Goal: Communication & Community: Answer question/provide support

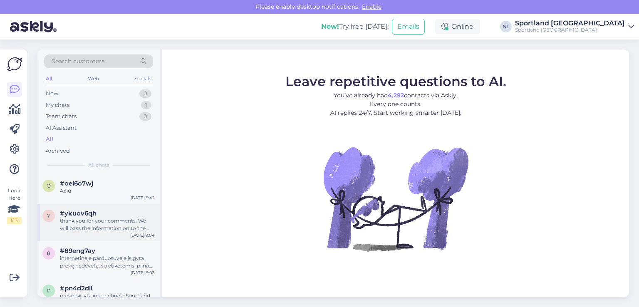
click at [99, 230] on div "thank you for your comments. We will pass the information on to the responsible…" at bounding box center [107, 224] width 95 height 15
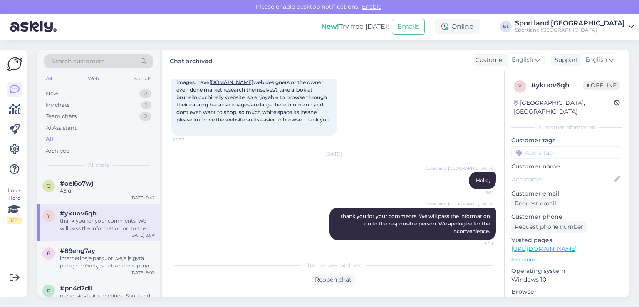
scroll to position [23, 0]
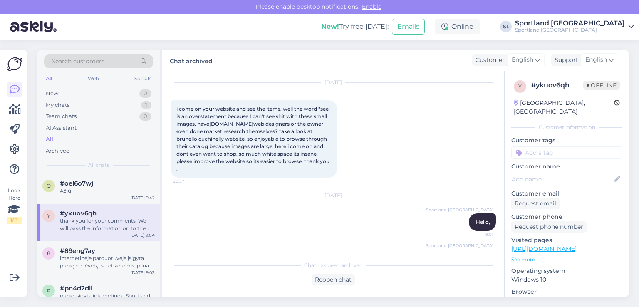
drag, startPoint x: 175, startPoint y: 108, endPoint x: 347, endPoint y: 176, distance: 184.4
click at [347, 176] on div "Sep 25 2025 i come on your website and see the items. well the word "see" is an…" at bounding box center [334, 130] width 326 height 113
copy span "i come on your website and see the items. well the word "see" is an overstateme…"
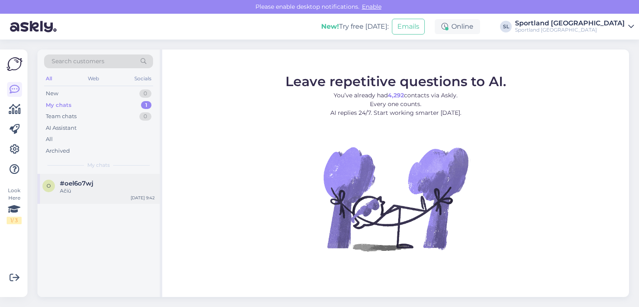
click at [103, 185] on div "#oel6o7wj" at bounding box center [107, 183] width 95 height 7
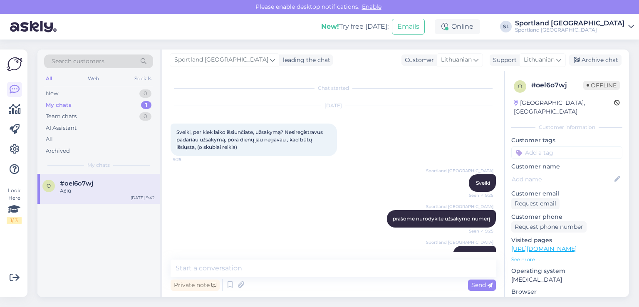
scroll to position [143, 0]
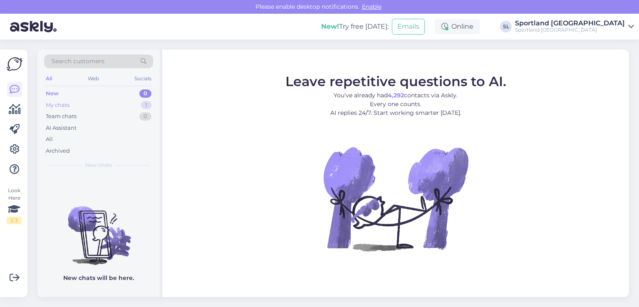
click at [70, 108] on div "My chats 1" at bounding box center [98, 105] width 109 height 12
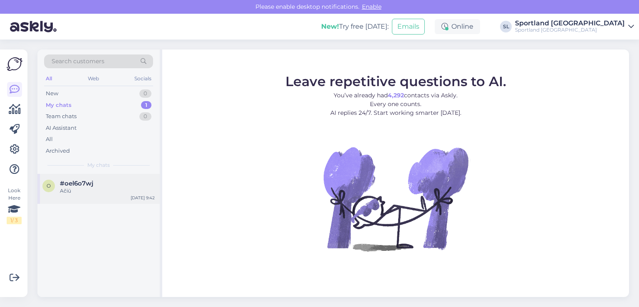
click at [83, 180] on span "#oel6o7wj" at bounding box center [76, 183] width 33 height 7
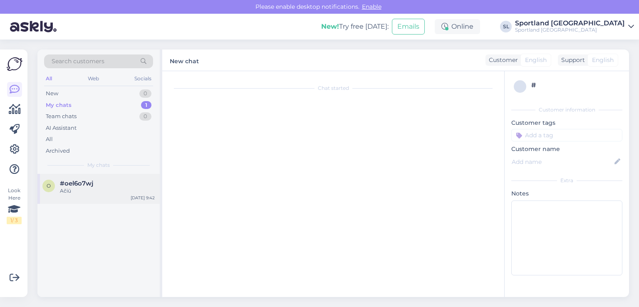
scroll to position [143, 0]
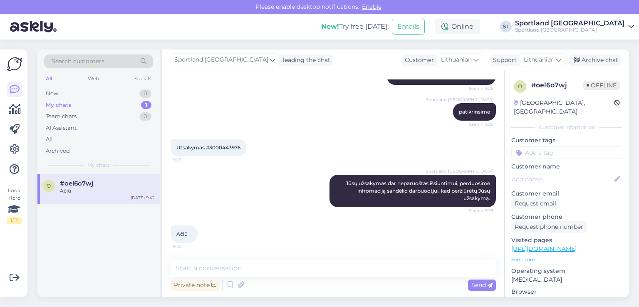
click at [233, 142] on div "Užsakymas #3000443976 9:27" at bounding box center [209, 147] width 76 height 17
copy div "3000443976 9:27"
click at [58, 139] on div "All" at bounding box center [98, 140] width 109 height 12
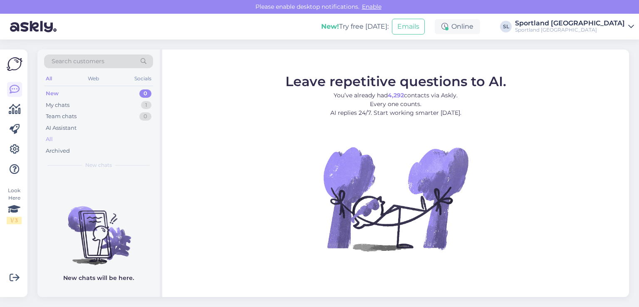
click at [78, 134] on div "All" at bounding box center [98, 140] width 109 height 12
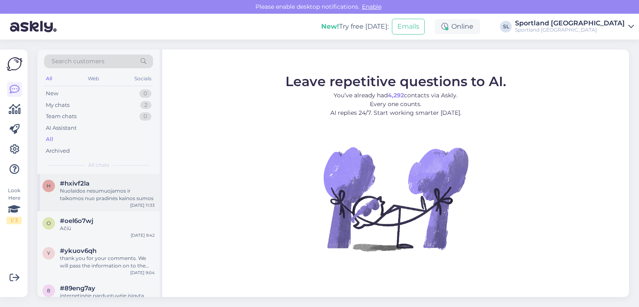
click at [98, 184] on div "#hxivf2la" at bounding box center [107, 183] width 95 height 7
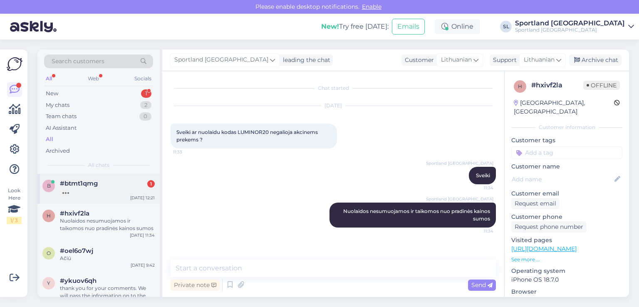
click at [99, 176] on div "b #btmt1qmg 1 Sep 26 12:21" at bounding box center [98, 189] width 122 height 30
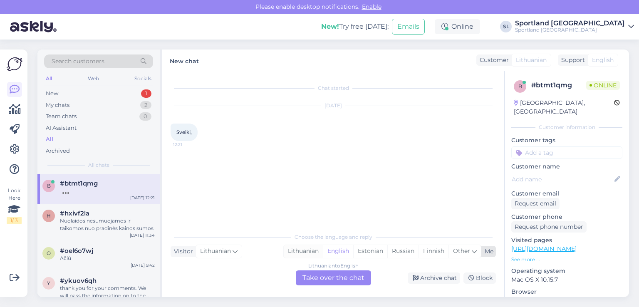
click at [315, 250] on div "Lithuanian" at bounding box center [303, 251] width 39 height 12
click at [326, 274] on div "Lithuanian to Lithuanian Take over the chat" at bounding box center [333, 278] width 75 height 15
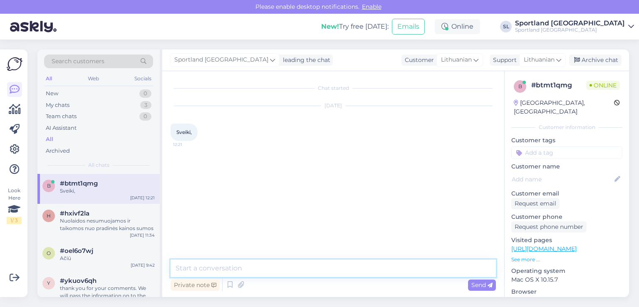
click at [308, 261] on textarea at bounding box center [334, 268] width 326 height 17
type textarea "Sveiki"
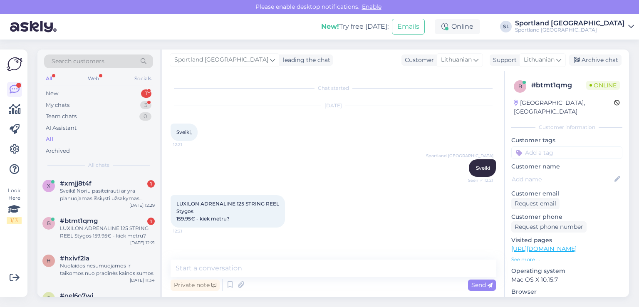
click at [346, 227] on div "LUXILON ADRENALINE 125 STRING REEL Stygos 159.95€ - kiek metru? 12:21" at bounding box center [334, 211] width 326 height 51
click at [101, 237] on div "LUXILON ADRENALINE 125 STRING REEL Stygos 159.95€ - kiek metru?" at bounding box center [107, 232] width 95 height 15
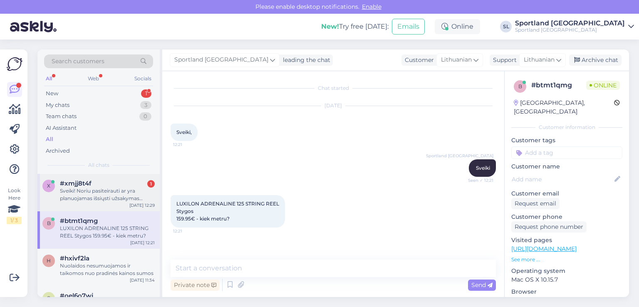
click at [116, 192] on div "Sveiki! Noriu pasiteirauti ar yra planuojamas išsiųsti užsakymas 3000443610? Nu…" at bounding box center [107, 194] width 95 height 15
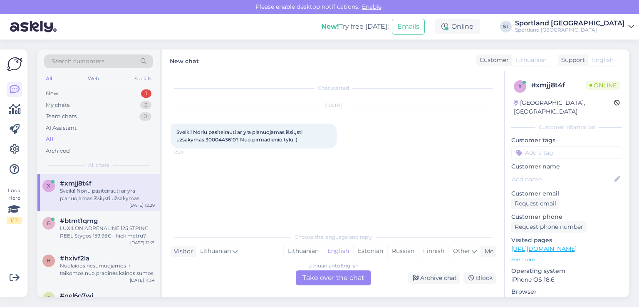
click at [308, 244] on div "Choose the language and reply Visitor Lithuanian Me Lithuanian English Estonian…" at bounding box center [334, 257] width 326 height 57
drag, startPoint x: 306, startPoint y: 244, endPoint x: 313, endPoint y: 255, distance: 12.9
click at [306, 244] on div "Choose the language and reply Visitor Lithuanian Me Lithuanian English Estonian…" at bounding box center [334, 257] width 326 height 57
click at [310, 251] on div "Lithuanian" at bounding box center [303, 251] width 39 height 12
click at [322, 276] on div "Lithuanian to Lithuanian Take over the chat" at bounding box center [333, 278] width 75 height 15
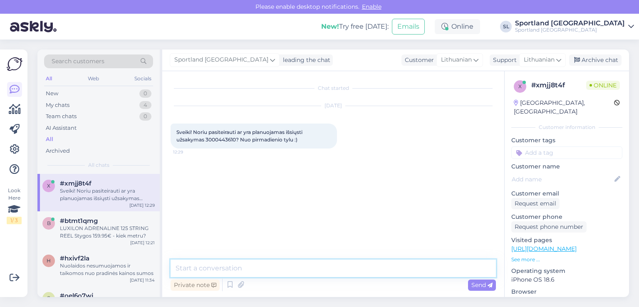
click at [301, 275] on textarea at bounding box center [334, 268] width 326 height 17
type textarea "Sveiki"
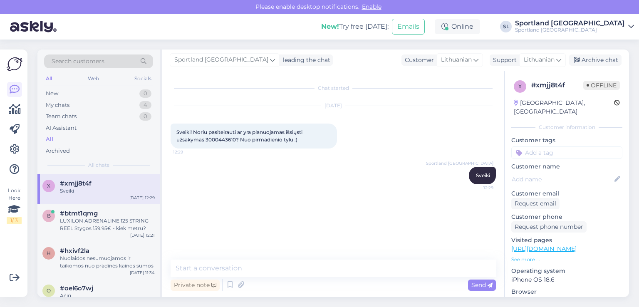
click at [221, 138] on span "Sveiki! Noriu pasiteirauti ar yra planuojamas išsiųsti užsakymas 3000443610? Nu…" at bounding box center [239, 136] width 127 height 14
copy span "3000443610"
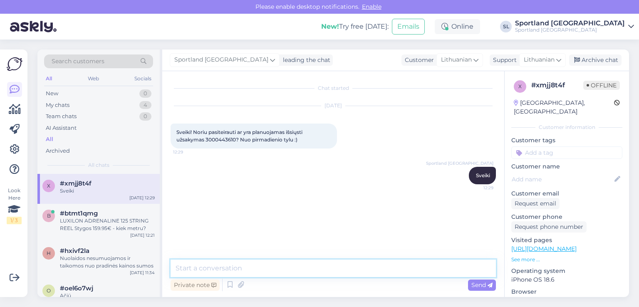
click at [268, 265] on textarea at bounding box center [334, 268] width 326 height 17
paste textarea "CC852273766EE"
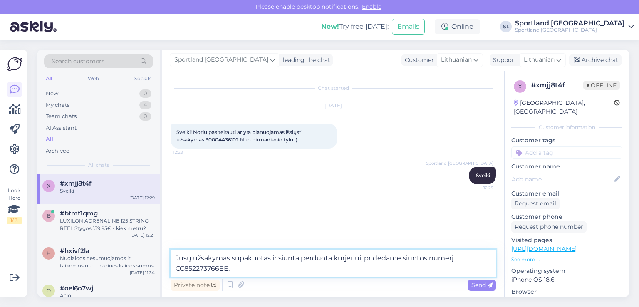
type textarea "Jūsų užsakymas supakuotas ir siunta perduota kurjeriui, pridedame siuntos numer…"
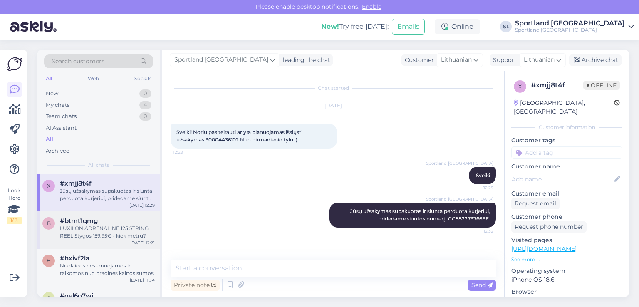
click at [104, 221] on div "#btmt1qmg" at bounding box center [107, 220] width 95 height 7
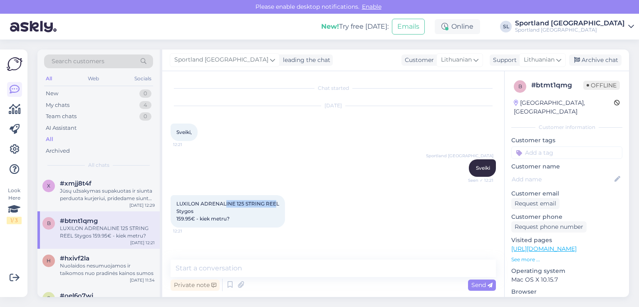
drag, startPoint x: 276, startPoint y: 203, endPoint x: 225, endPoint y: 190, distance: 53.1
click at [225, 190] on div "LUXILON ADRENALINE 125 STRING REEL Stygos 159.95€ - kiek metru? 12:21" at bounding box center [334, 211] width 326 height 51
click at [268, 209] on div "LUXILON ADRENALINE 125 STRING REEL Stygos 159.95€ - kiek metru? 12:21" at bounding box center [228, 211] width 114 height 32
drag, startPoint x: 282, startPoint y: 204, endPoint x: 176, endPoint y: 199, distance: 105.9
click at [176, 199] on div "LUXILON ADRENALINE 125 STRING REEL Stygos 159.95€ - kiek metru? 12:21" at bounding box center [228, 211] width 114 height 32
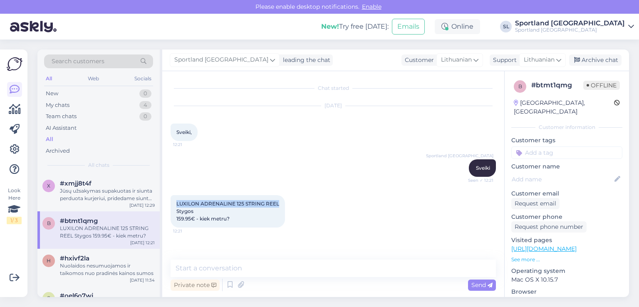
copy span "LUXILON ADRENALINE 125 STRING REEL"
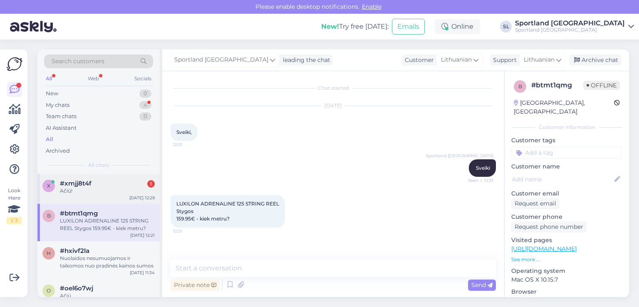
click at [100, 189] on div "Ačiū!" at bounding box center [107, 190] width 95 height 7
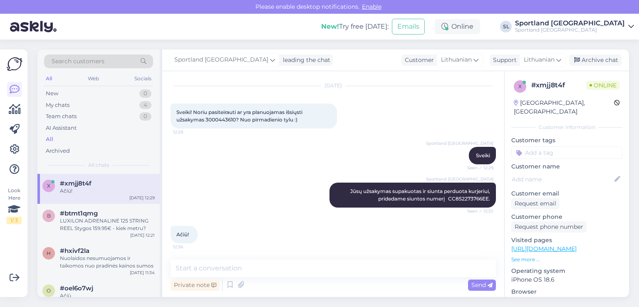
scroll to position [20, 0]
click at [115, 222] on div "LUXILON ADRENALINE 125 STRING REEL Stygos 159.95€ - kiek metru?" at bounding box center [107, 224] width 95 height 15
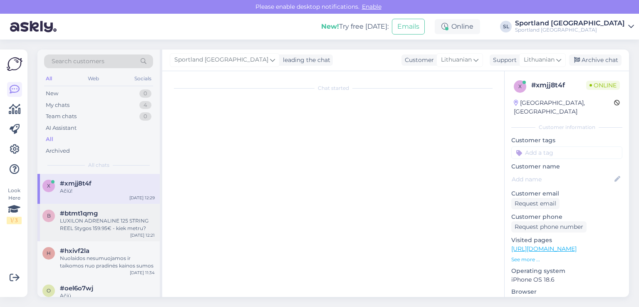
scroll to position [0, 0]
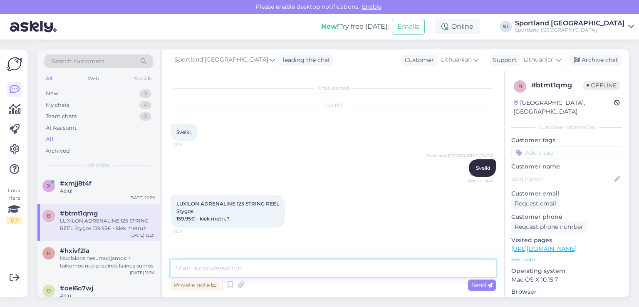
click at [268, 266] on textarea at bounding box center [334, 268] width 326 height 17
type textarea "pateikėme užklausą kolegoms."
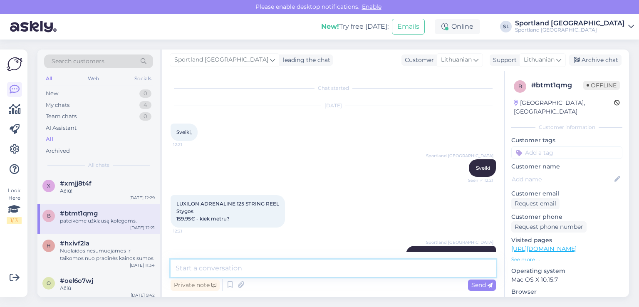
scroll to position [20, 0]
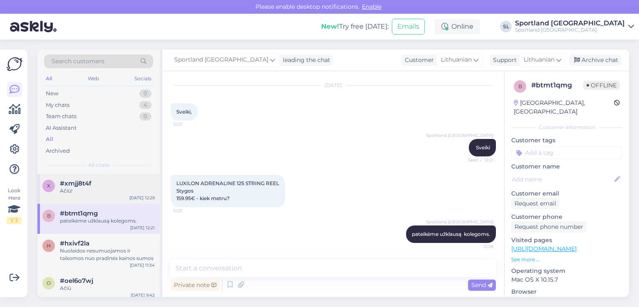
click at [102, 185] on div "#xmjj8t4f" at bounding box center [107, 183] width 95 height 7
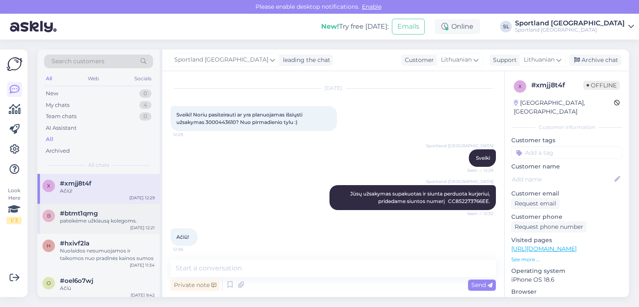
drag, startPoint x: 75, startPoint y: 199, endPoint x: 80, endPoint y: 214, distance: 16.6
click at [75, 199] on div "x #xmjj8t4f Ačiū! Sep 26 12:29" at bounding box center [98, 189] width 122 height 30
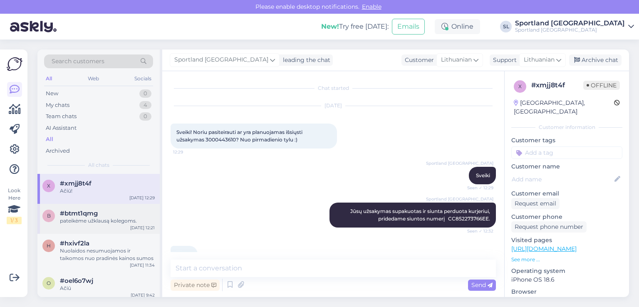
click at [83, 225] on div "b #btmt1qmg pateikėme užklausą kolegoms. Sep 26 12:21" at bounding box center [98, 219] width 122 height 30
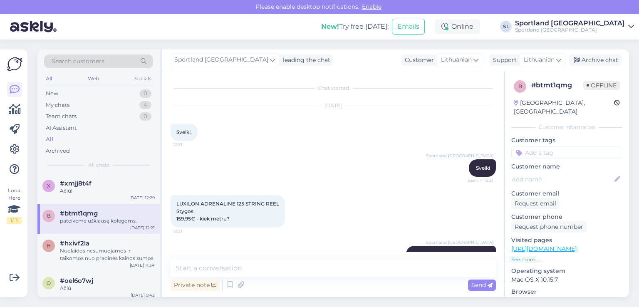
scroll to position [20, 0]
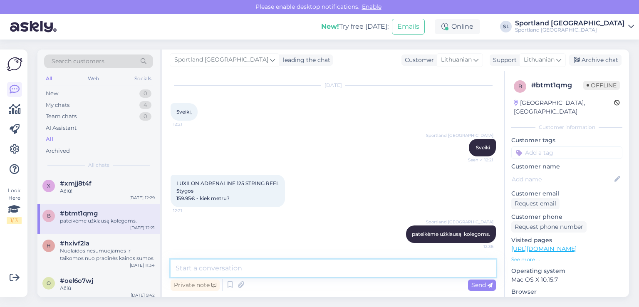
click at [272, 271] on textarea at bounding box center [334, 268] width 326 height 17
type textarea "2"
type textarea "200 metrų."
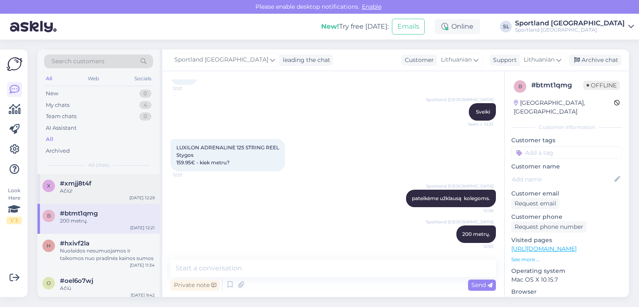
click at [110, 186] on div "#xmjj8t4f" at bounding box center [107, 183] width 95 height 7
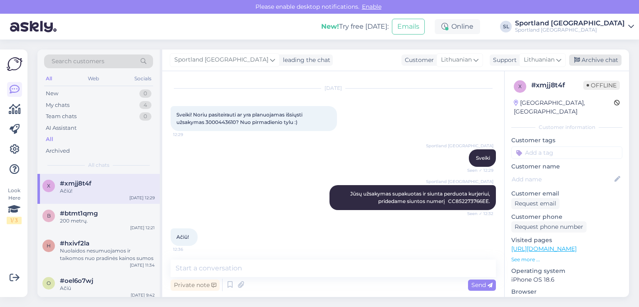
click at [605, 62] on div "Archive chat" at bounding box center [595, 60] width 52 height 11
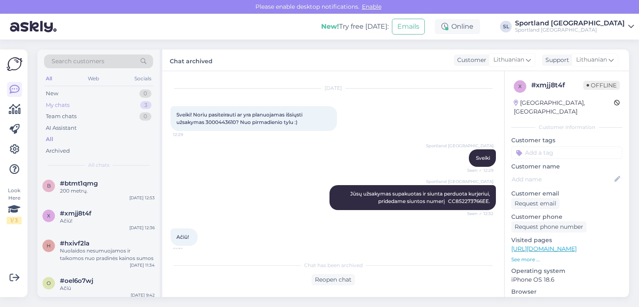
click at [87, 102] on div "My chats 3" at bounding box center [98, 105] width 109 height 12
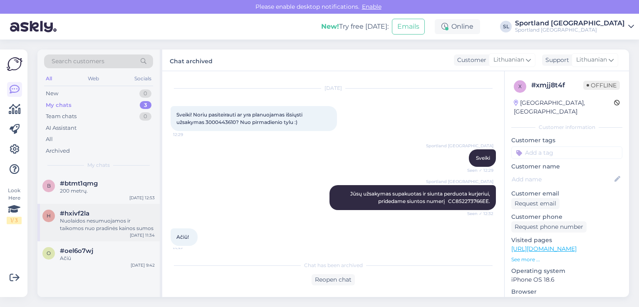
click at [87, 227] on div "Nuolaidos nesumuojamos ir taikomos nuo pradinės kainos sumos" at bounding box center [107, 224] width 95 height 15
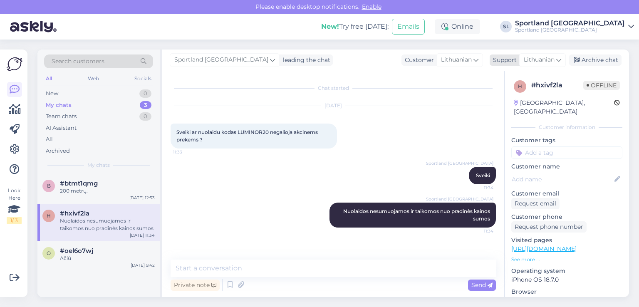
drag, startPoint x: 583, startPoint y: 63, endPoint x: 574, endPoint y: 60, distance: 9.0
click at [583, 62] on div "Archive chat" at bounding box center [595, 60] width 52 height 11
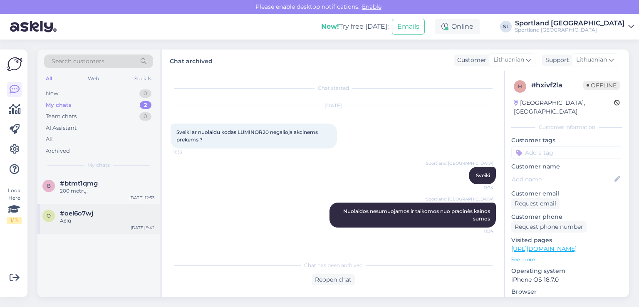
click at [84, 211] on span "#oel6o7wj" at bounding box center [76, 213] width 33 height 7
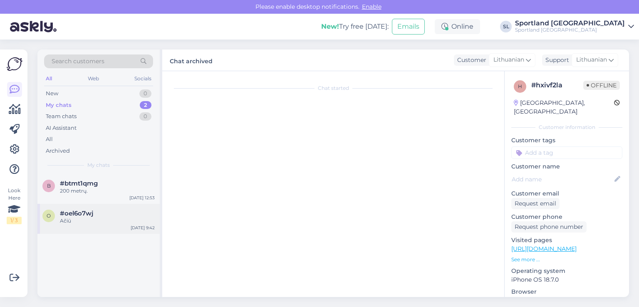
scroll to position [143, 0]
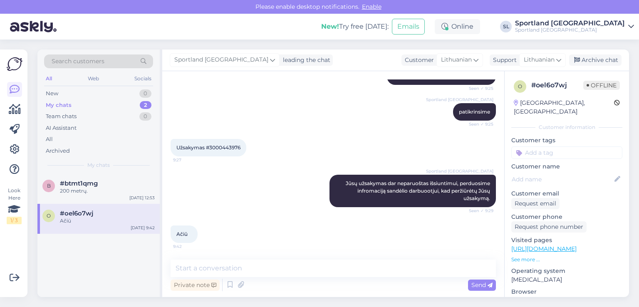
click at [235, 146] on span "Užsakymas #3000443976" at bounding box center [208, 147] width 64 height 6
copy div "3000443976 9:27"
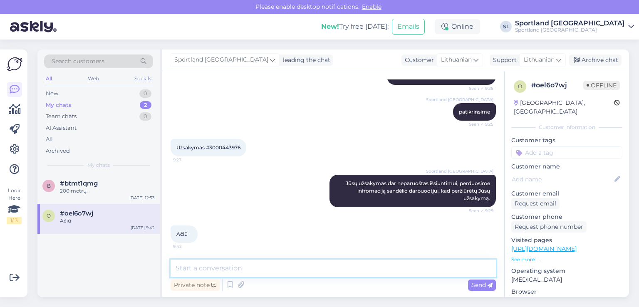
click at [309, 273] on textarea at bounding box center [334, 268] width 326 height 17
type textarea "S"
paste textarea "CC853666628EE"
type textarea "Užsakymas supakuotas, pridedame siuntos numerį CC853666628EE."
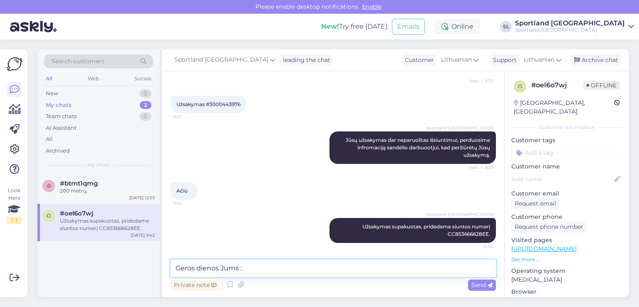
type textarea "Geros dienos Jums :)"
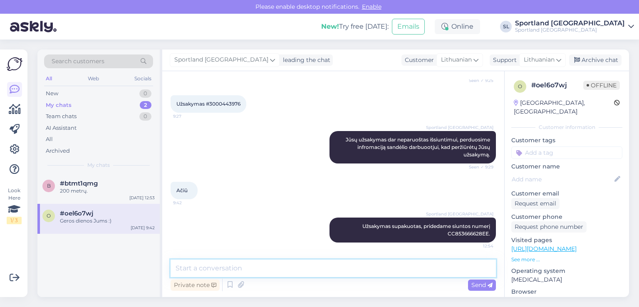
scroll to position [222, 0]
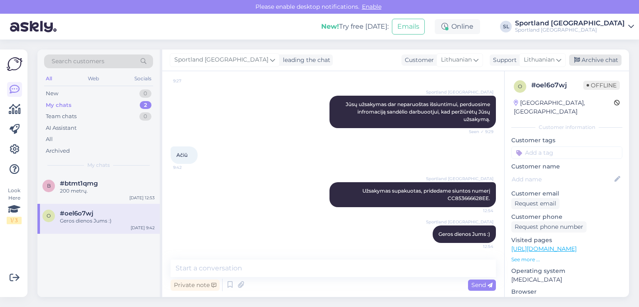
click at [608, 56] on div "Archive chat" at bounding box center [595, 60] width 52 height 11
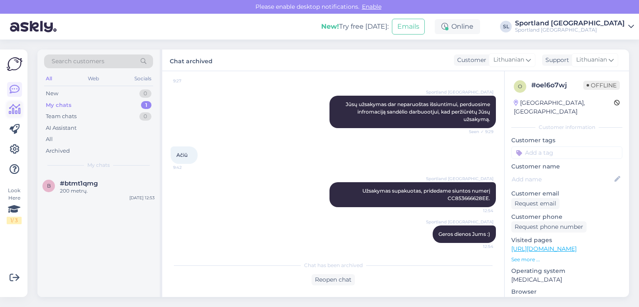
click at [11, 114] on icon at bounding box center [15, 109] width 12 height 10
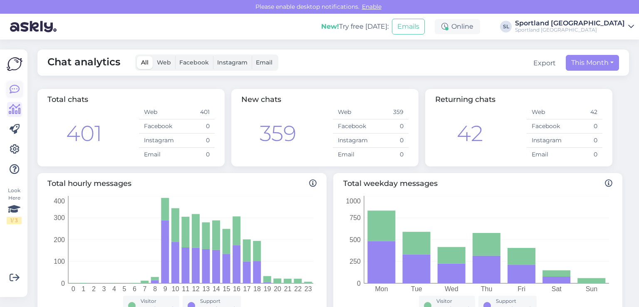
click at [12, 85] on icon at bounding box center [15, 90] width 10 height 10
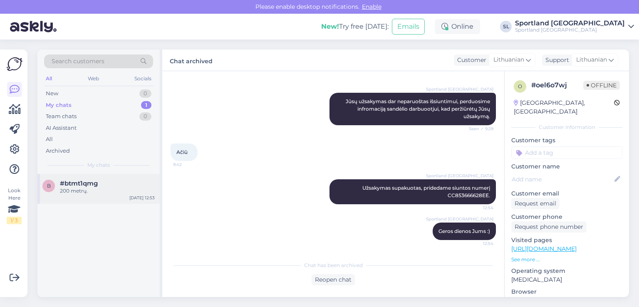
click at [79, 184] on span "#btmt1qmg" at bounding box center [79, 183] width 38 height 7
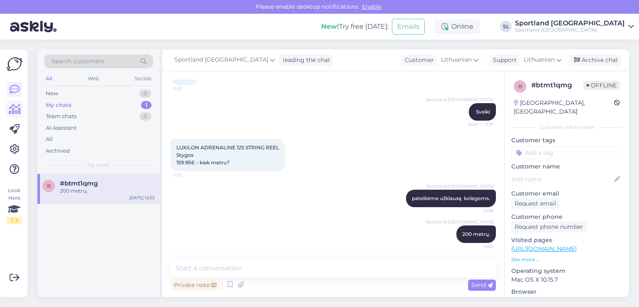
click at [17, 109] on icon at bounding box center [15, 109] width 12 height 10
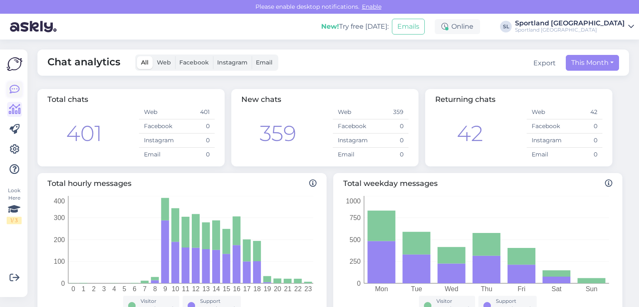
click at [17, 92] on icon at bounding box center [15, 90] width 10 height 10
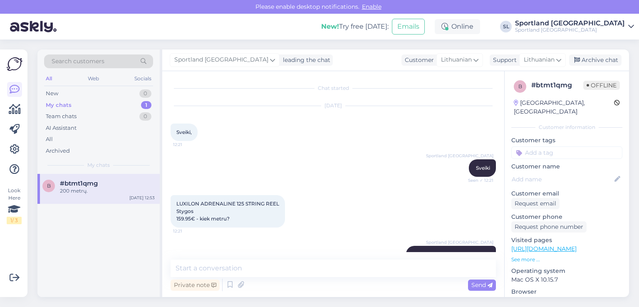
scroll to position [57, 0]
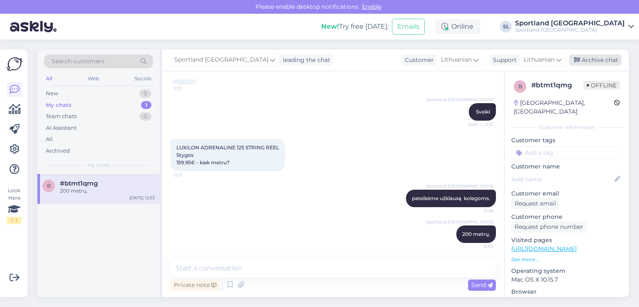
click at [609, 59] on div "Archive chat" at bounding box center [595, 60] width 52 height 11
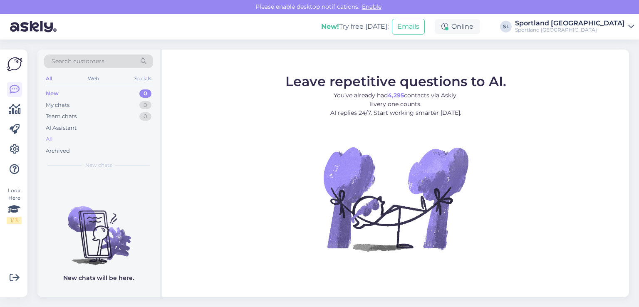
click at [59, 137] on div "All" at bounding box center [98, 140] width 109 height 12
click at [58, 141] on div "All" at bounding box center [98, 140] width 109 height 12
